Goal: Check status: Check status

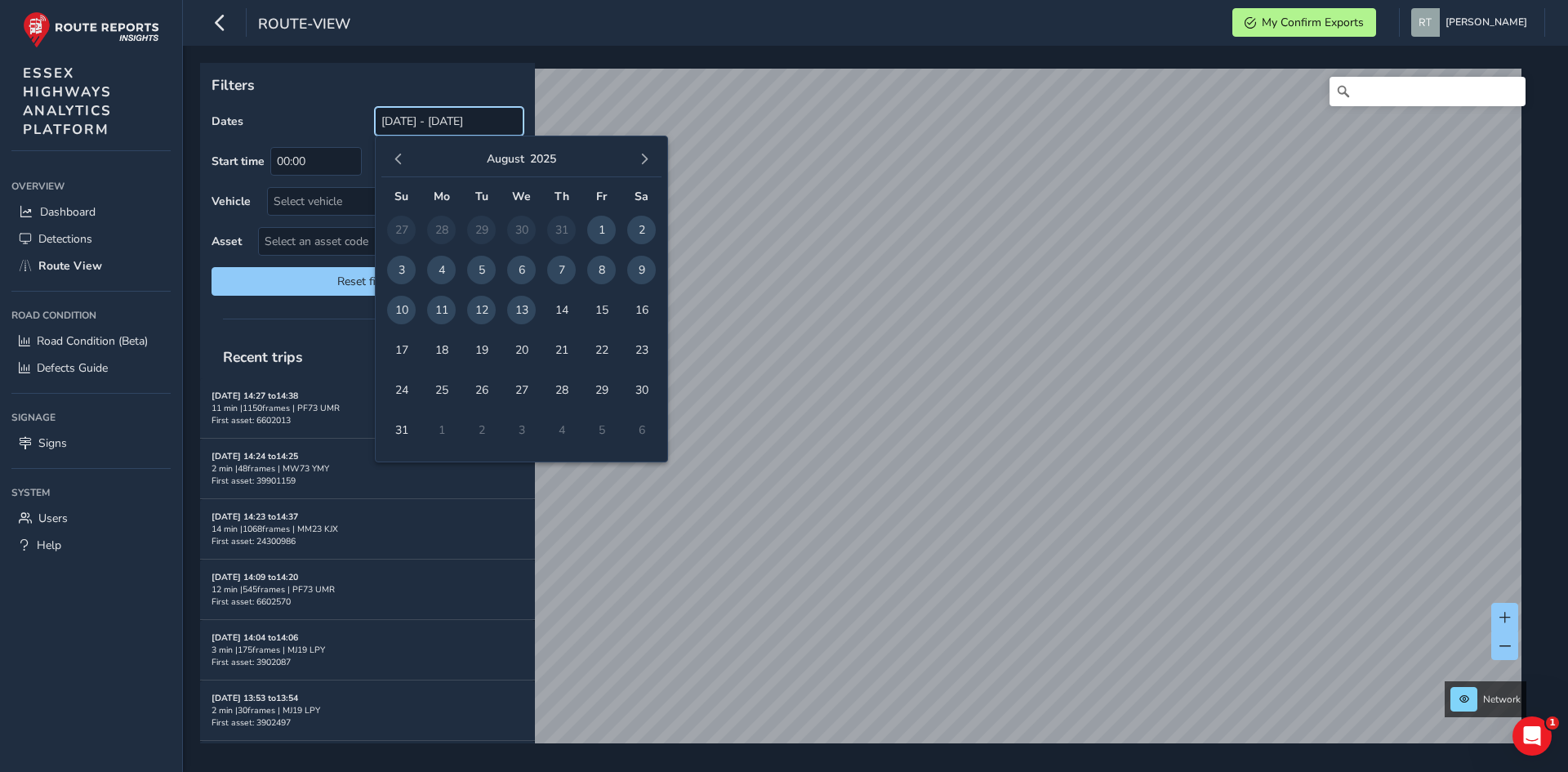
click at [429, 120] on input "[DATE] - [DATE]" at bounding box center [450, 121] width 149 height 29
click at [391, 156] on button "button" at bounding box center [399, 159] width 23 height 23
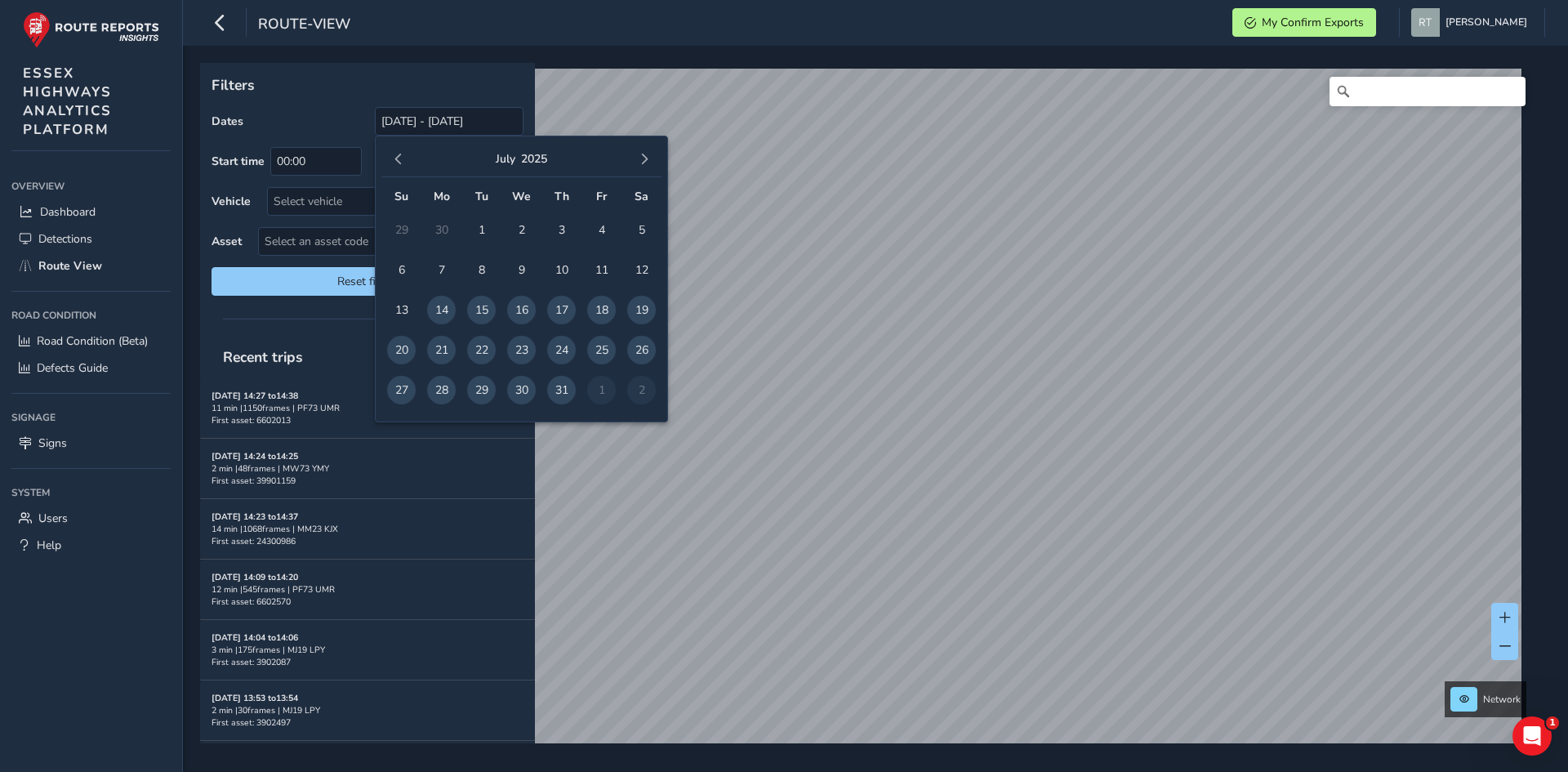
click at [391, 156] on button "button" at bounding box center [399, 159] width 23 height 23
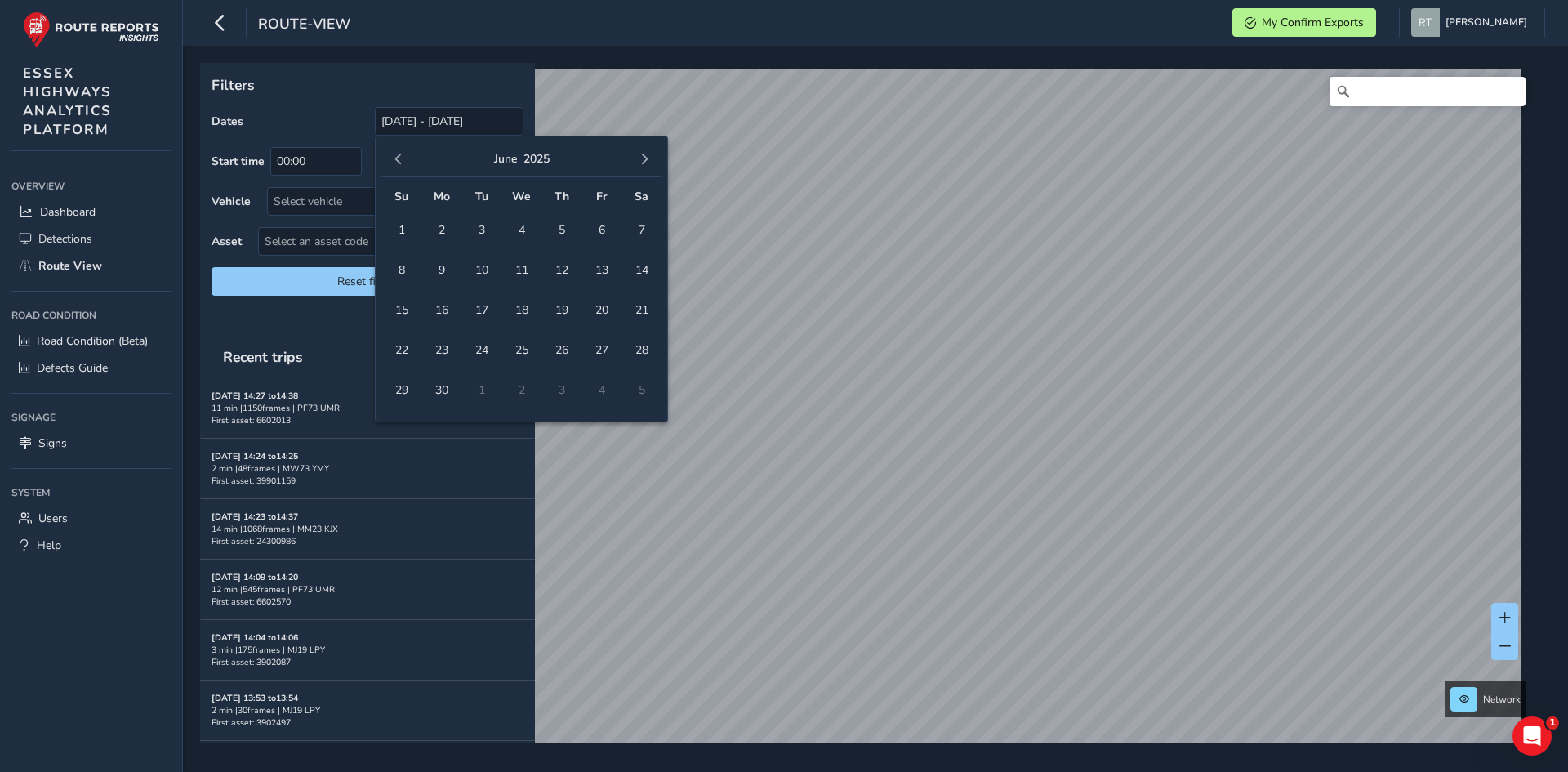
click at [391, 156] on button "button" at bounding box center [399, 159] width 23 height 23
click at [395, 225] on span "1" at bounding box center [401, 229] width 29 height 29
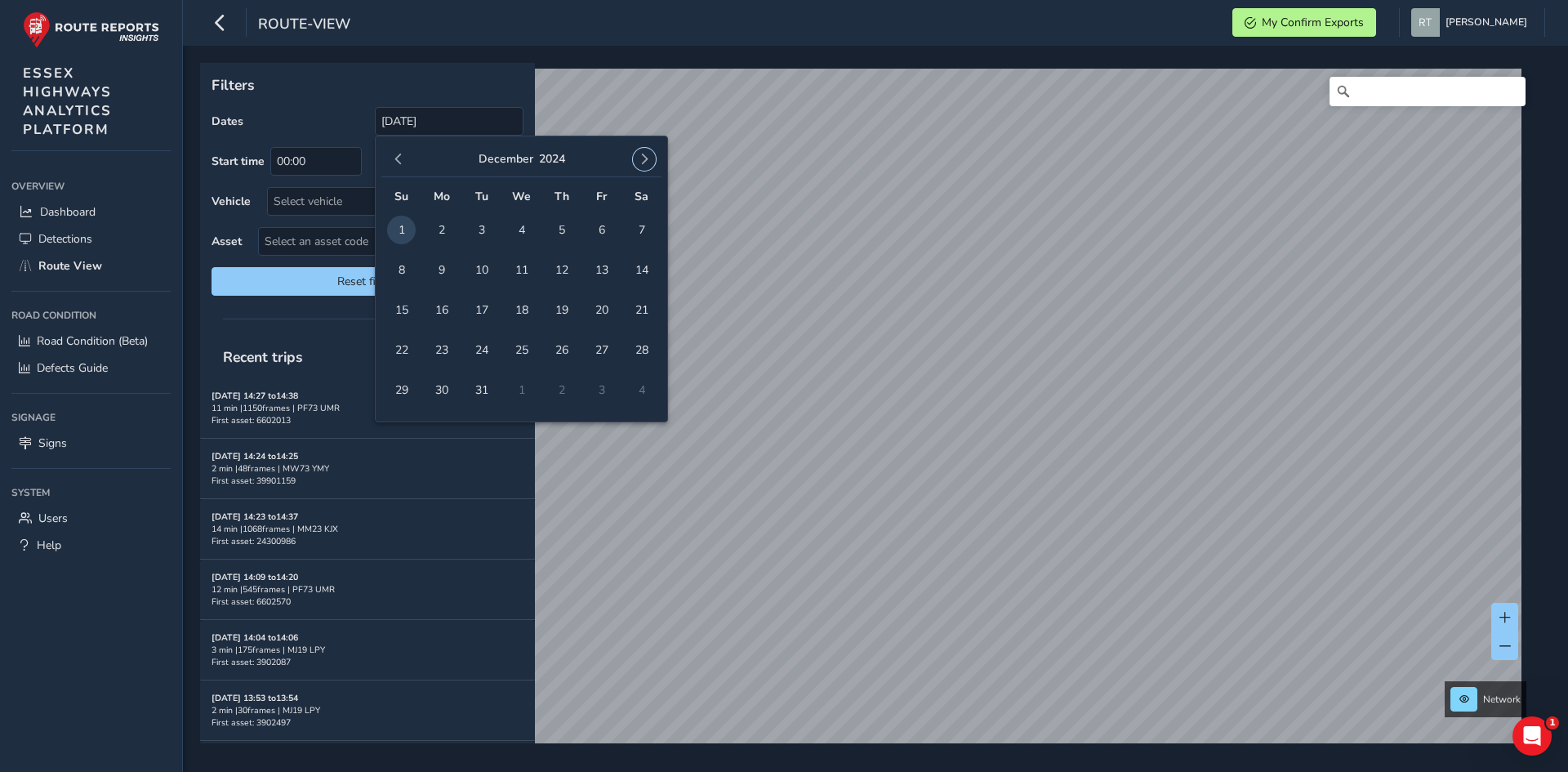
click at [656, 162] on div "[DATE]" at bounding box center [522, 160] width 281 height 35
click at [652, 164] on button "button" at bounding box center [644, 159] width 23 height 23
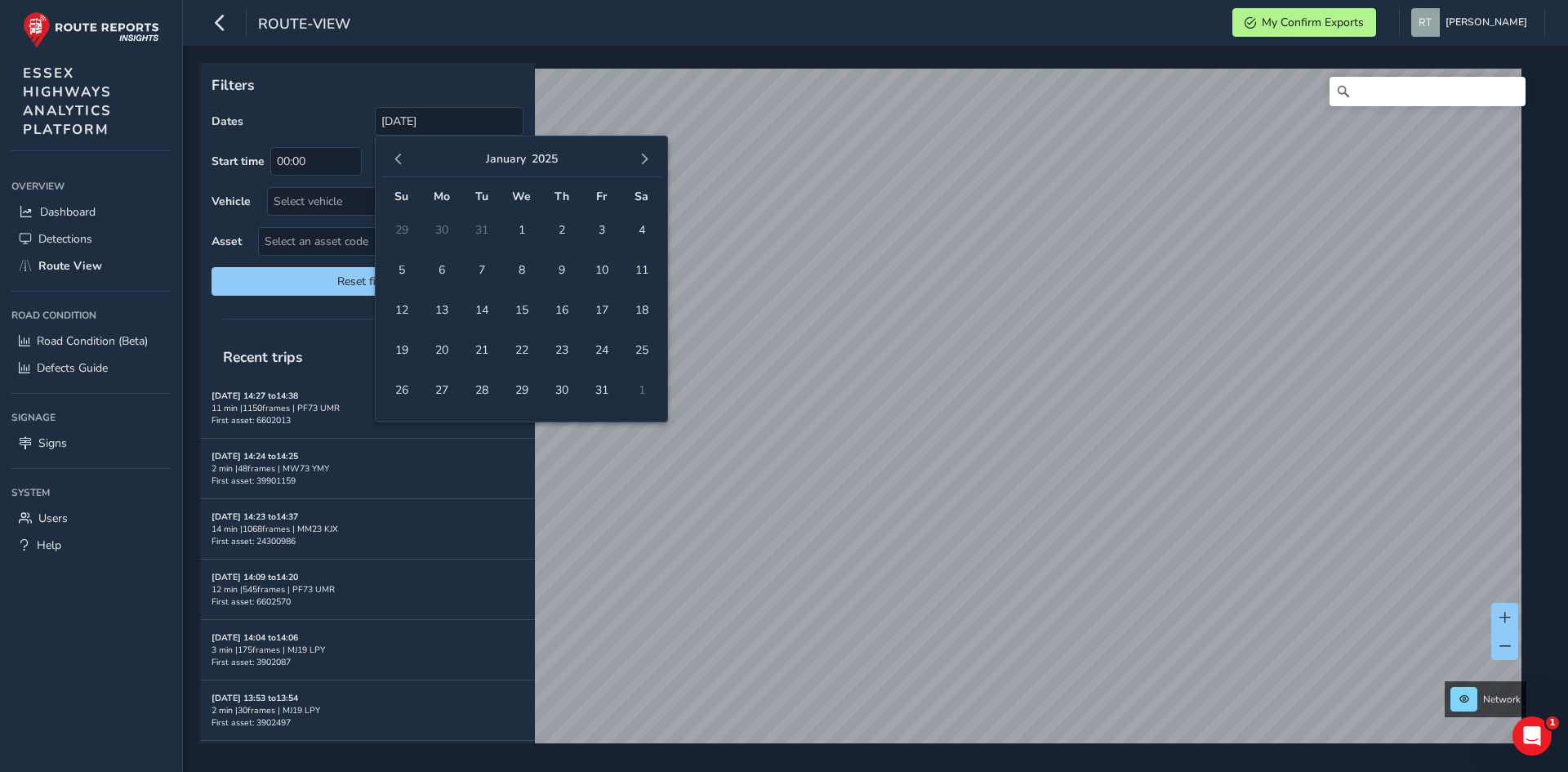
click at [652, 164] on button "button" at bounding box center [644, 159] width 23 height 23
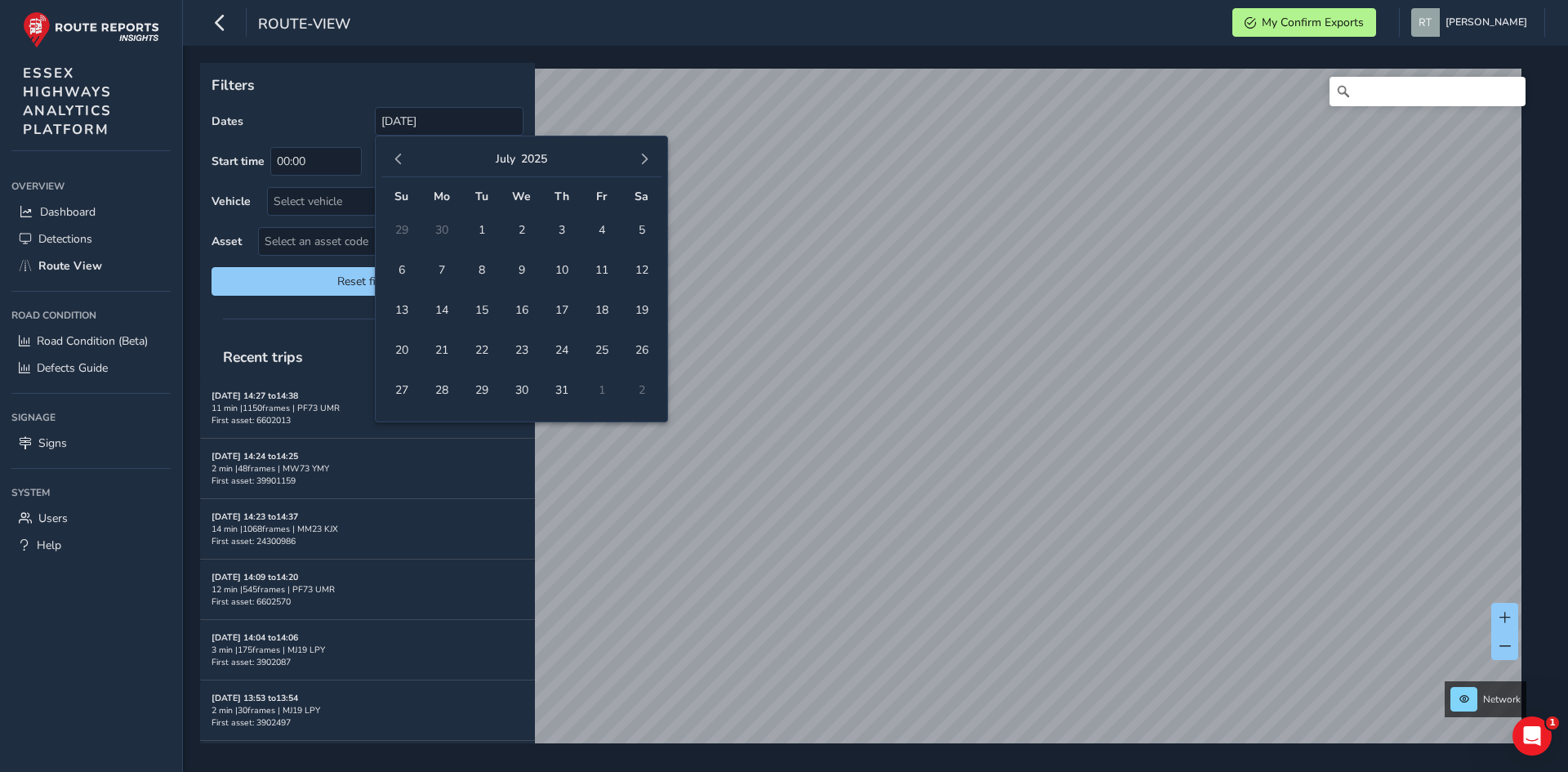
click at [652, 164] on button "button" at bounding box center [644, 159] width 23 height 23
click at [645, 273] on span "13" at bounding box center [641, 269] width 29 height 29
type input "[DATE] - [DATE]"
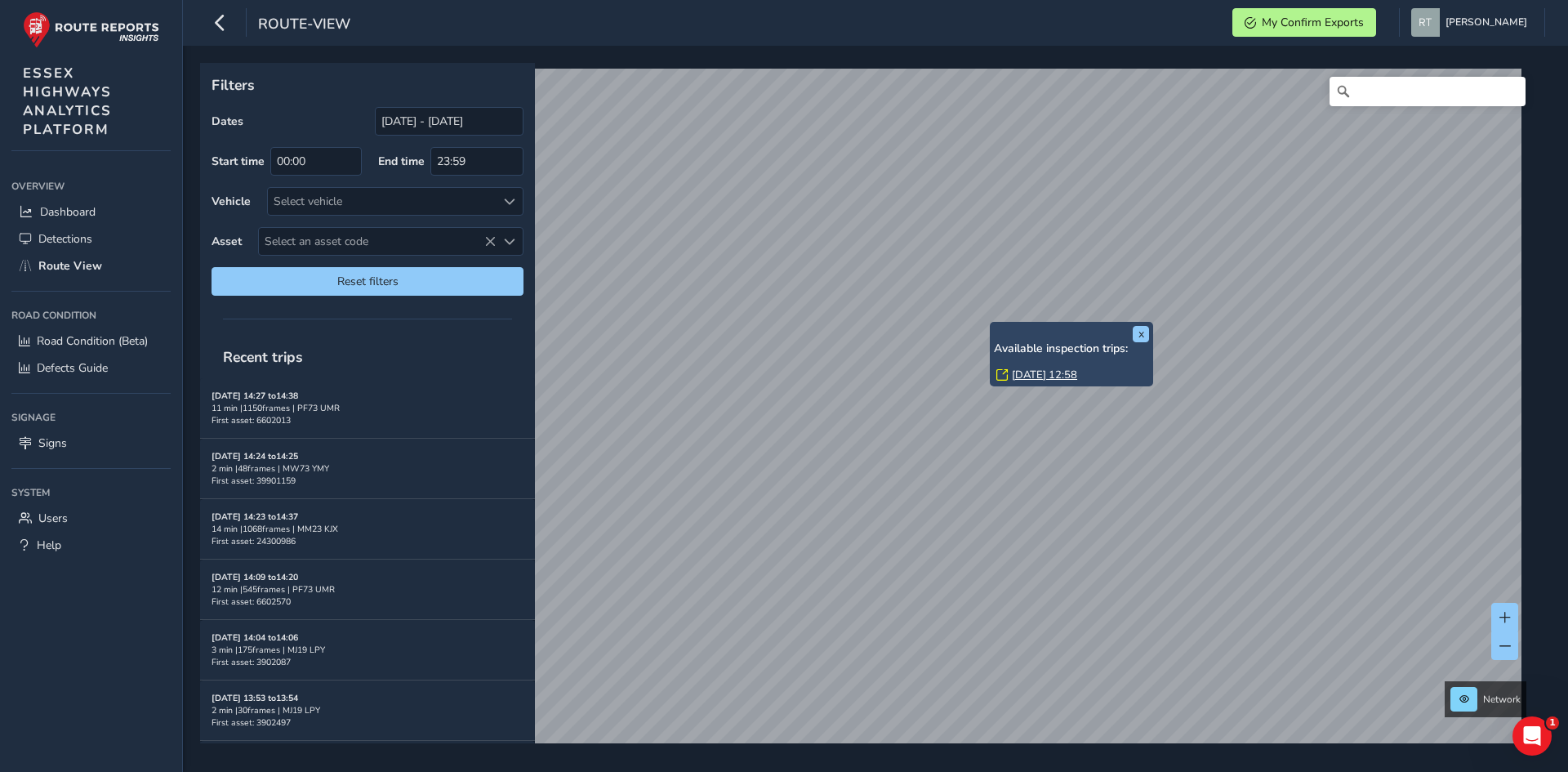
click at [1030, 375] on link "[DATE] 12:58" at bounding box center [1044, 375] width 65 height 15
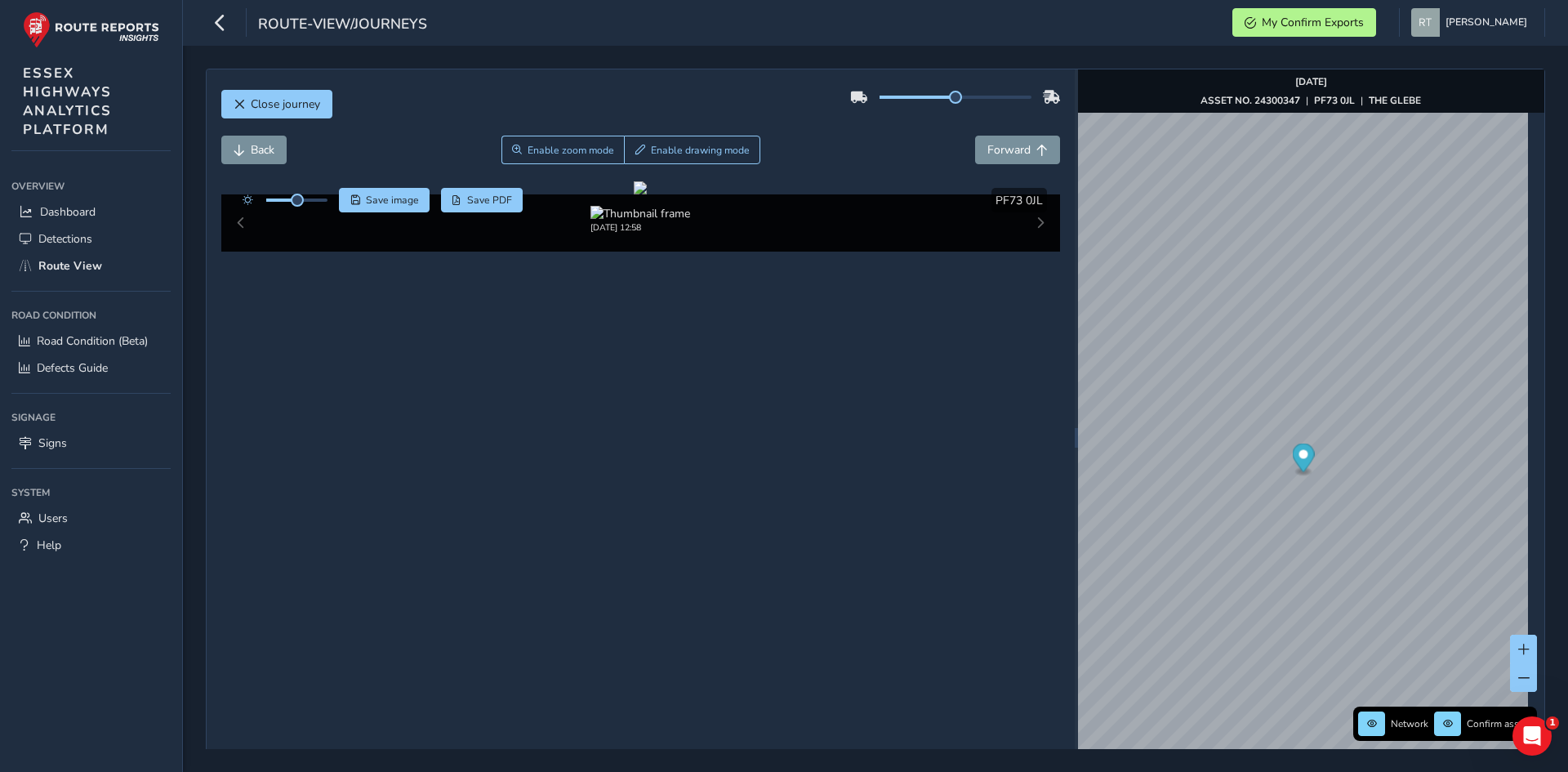
click at [1301, 463] on icon "Map marker" at bounding box center [1303, 457] width 22 height 29
